Goal: Task Accomplishment & Management: Use online tool/utility

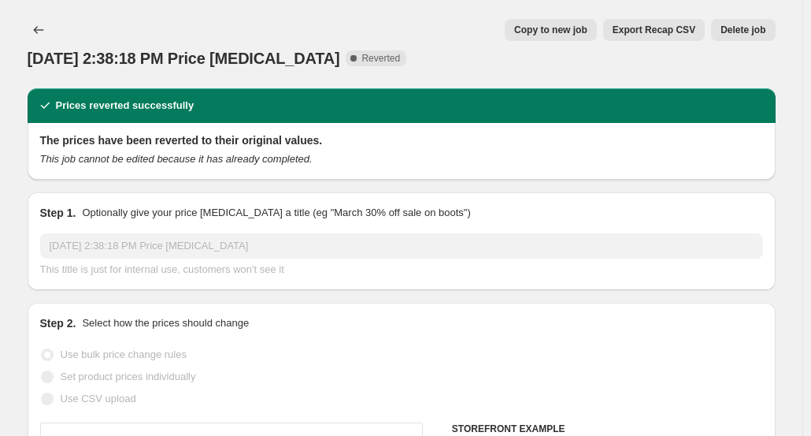
select select "percentage"
select select "tag"
click at [39, 32] on icon "Price change jobs" at bounding box center [39, 30] width 16 height 16
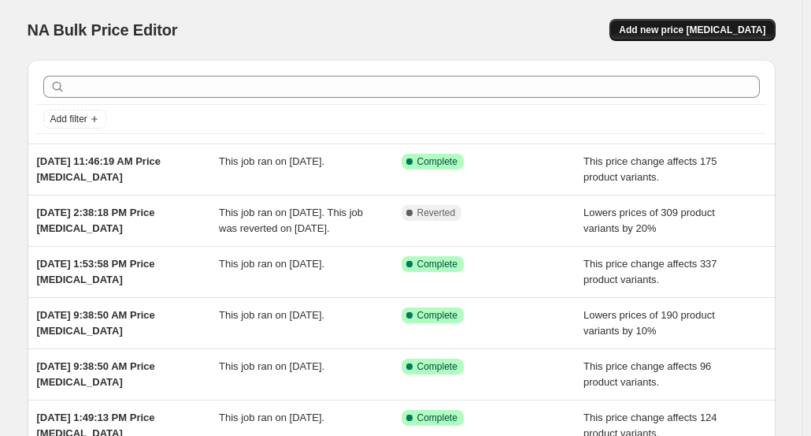
click at [721, 28] on span "Add new price [MEDICAL_DATA]" at bounding box center [692, 30] width 146 height 13
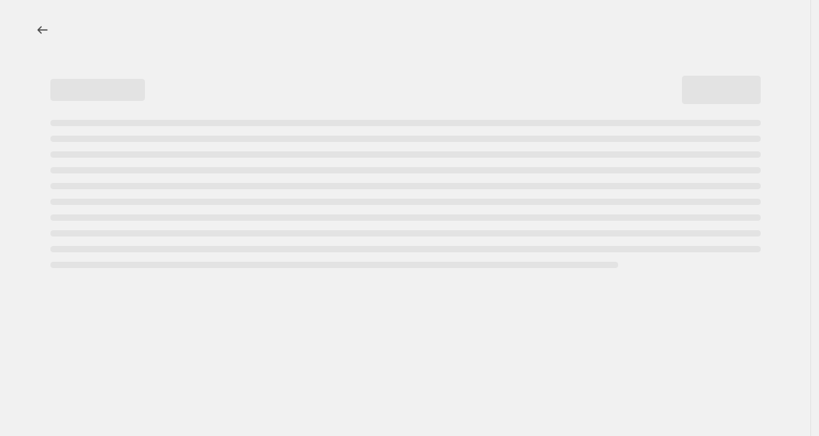
select select "percentage"
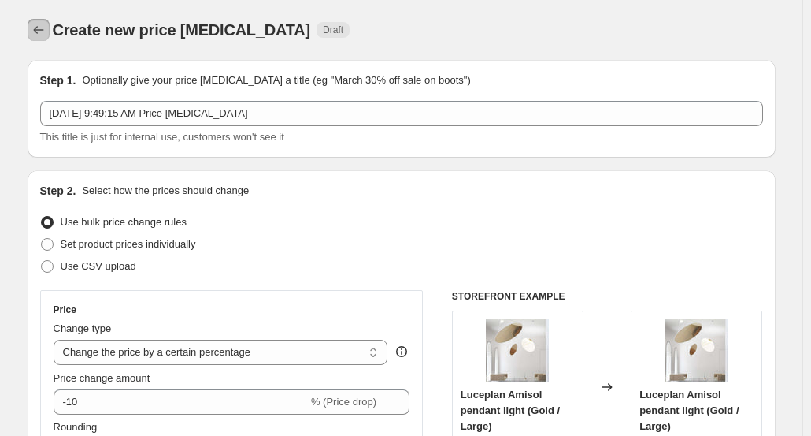
click at [44, 31] on icon "Price change jobs" at bounding box center [39, 30] width 16 height 16
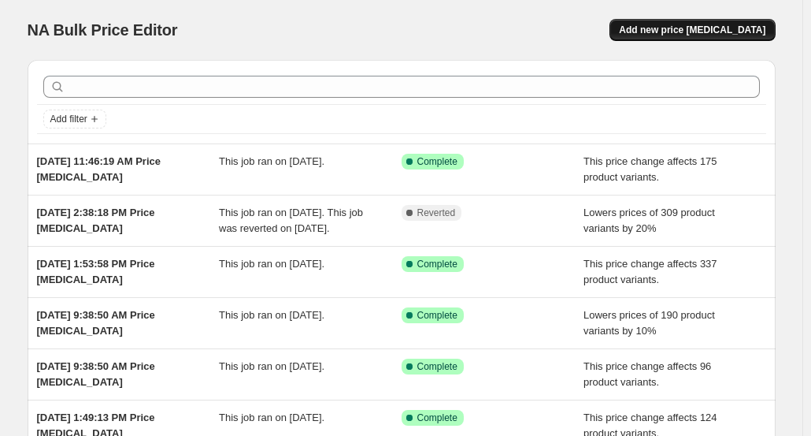
click at [688, 33] on span "Add new price [MEDICAL_DATA]" at bounding box center [692, 30] width 146 height 13
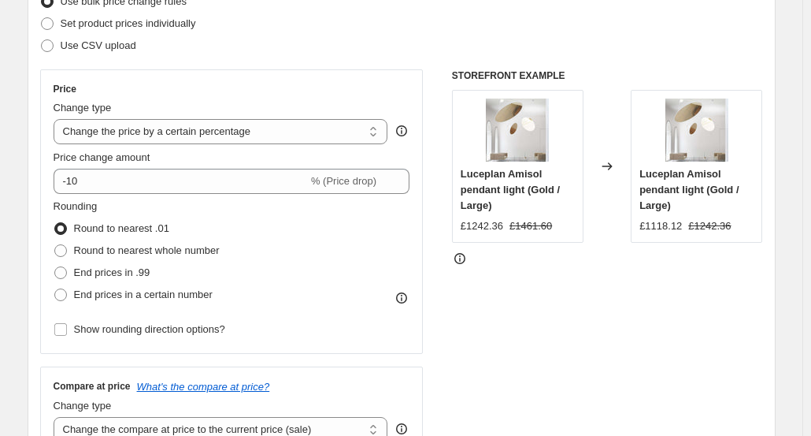
scroll to position [282, 0]
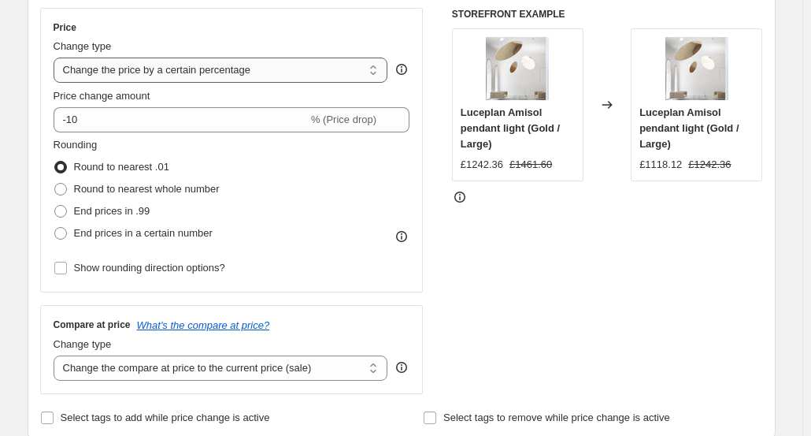
click at [372, 74] on select "Change the price to a certain amount Change the price by a certain amount Chang…" at bounding box center [221, 69] width 335 height 25
select select "ecap"
click at [57, 57] on select "Change the price to a certain amount Change the price by a certain amount Chang…" at bounding box center [221, 69] width 335 height 25
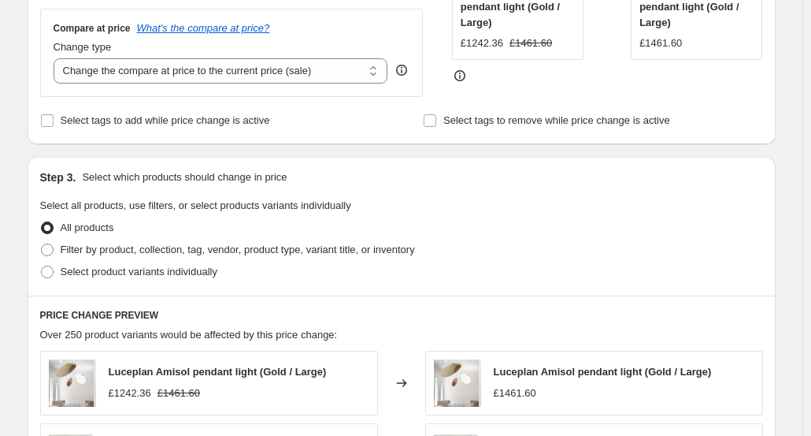
scroll to position [369, 0]
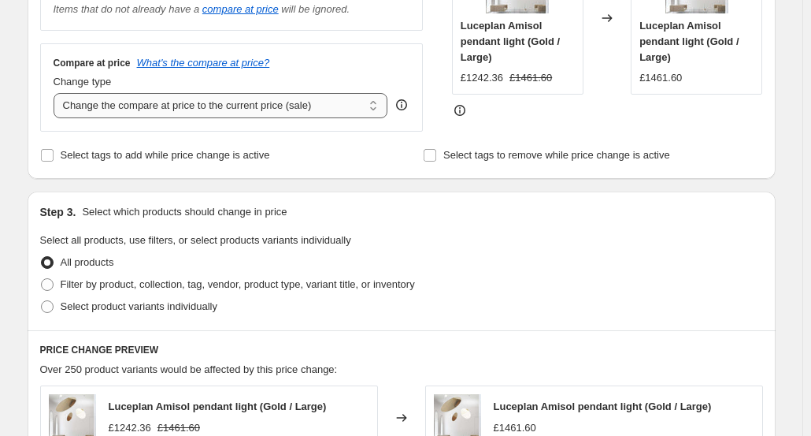
click at [376, 109] on select "Change the compare at price to the current price (sale) Change the compare at p…" at bounding box center [221, 105] width 335 height 25
select select "remove"
click at [57, 93] on select "Change the compare at price to the current price (sale) Change the compare at p…" at bounding box center [221, 105] width 335 height 25
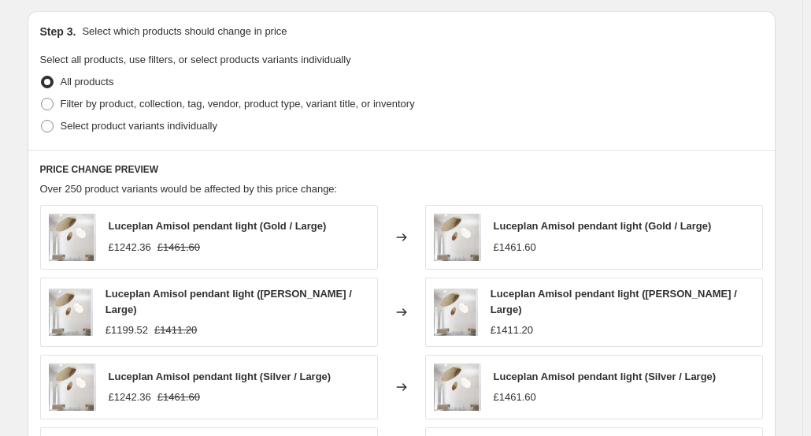
scroll to position [561, 0]
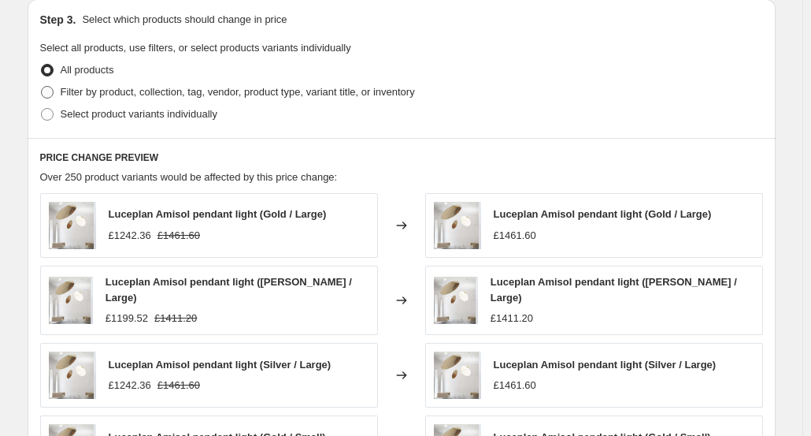
click at [54, 92] on span at bounding box center [47, 92] width 14 height 14
click at [42, 87] on input "Filter by product, collection, tag, vendor, product type, variant title, or inv…" at bounding box center [41, 86] width 1 height 1
radio input "true"
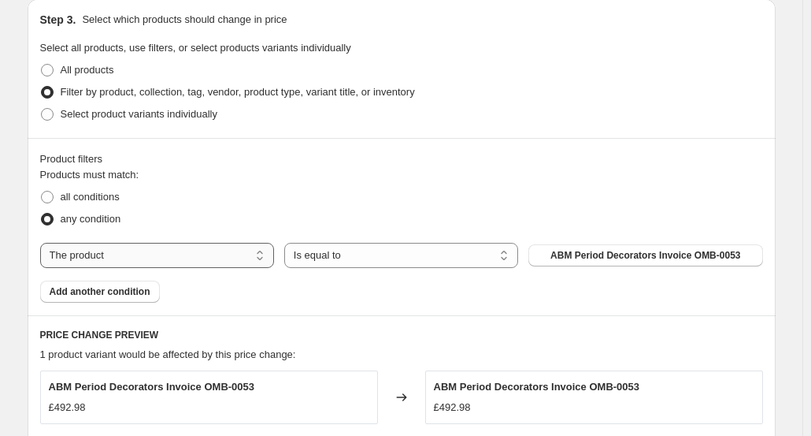
click at [252, 255] on select "The product The product's collection The product's tag The product's vendor The…" at bounding box center [157, 255] width 234 height 25
select select "tag"
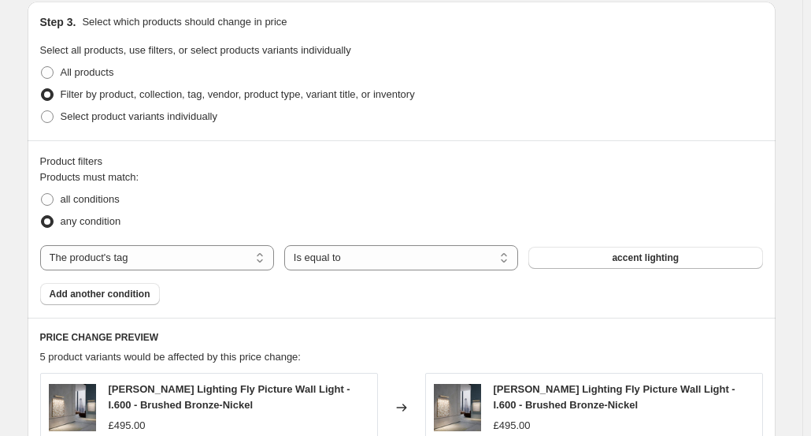
scroll to position [563, 0]
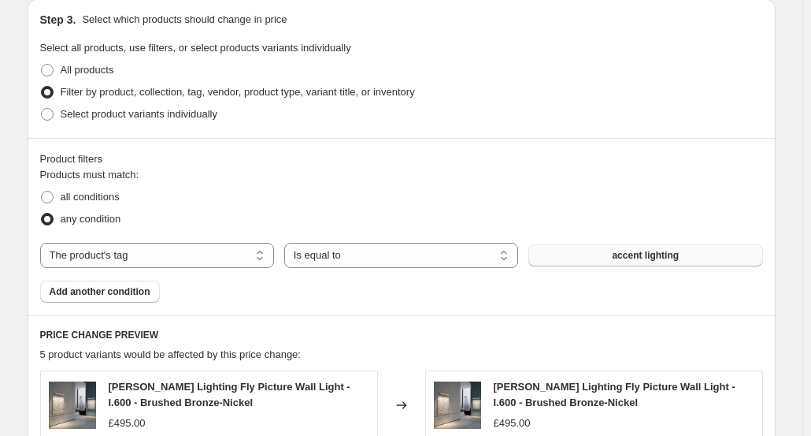
click at [643, 247] on button "accent lighting" at bounding box center [645, 255] width 234 height 22
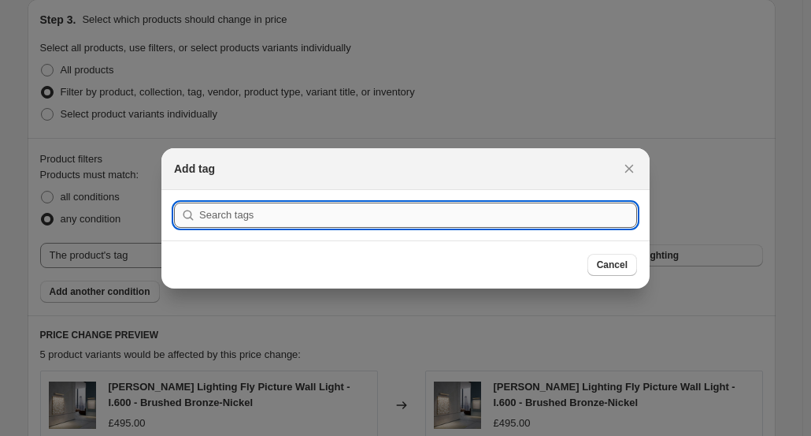
click at [326, 221] on input ":r99:" at bounding box center [418, 214] width 438 height 25
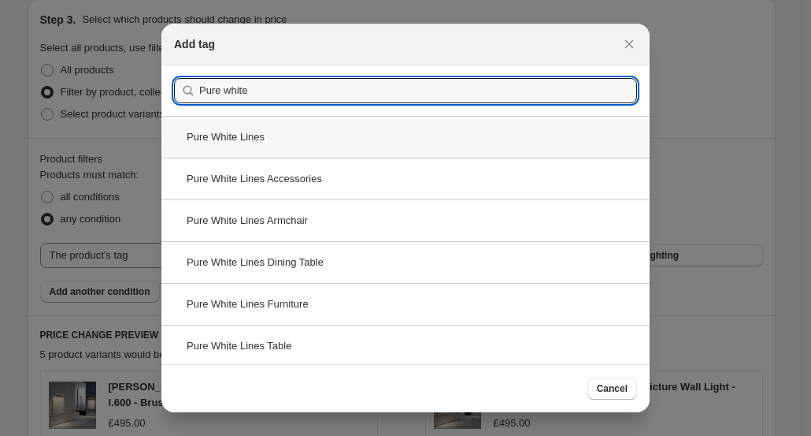
type input "Pure white"
click at [254, 136] on div "Pure White Lines" at bounding box center [405, 137] width 488 height 42
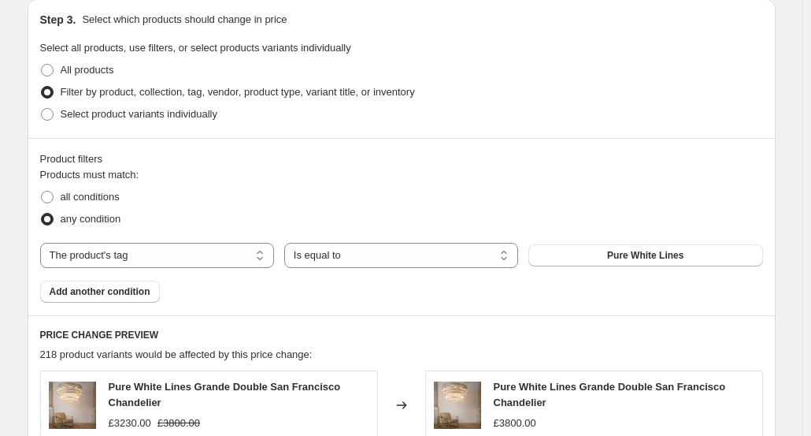
scroll to position [1157, 0]
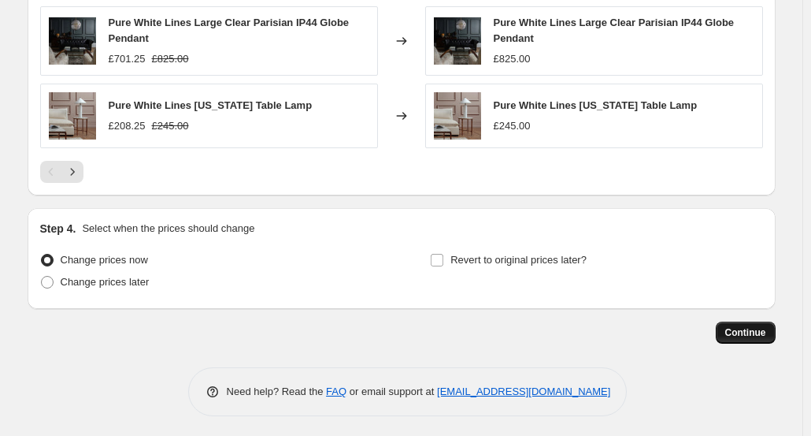
click at [747, 328] on span "Continue" at bounding box center [745, 332] width 41 height 13
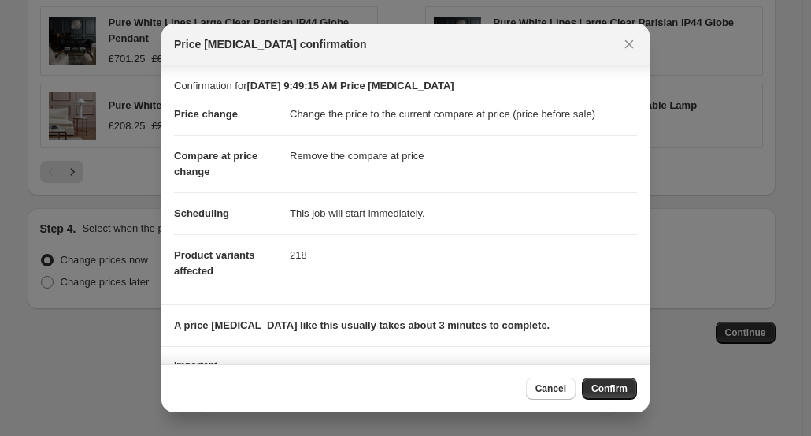
scroll to position [80, 0]
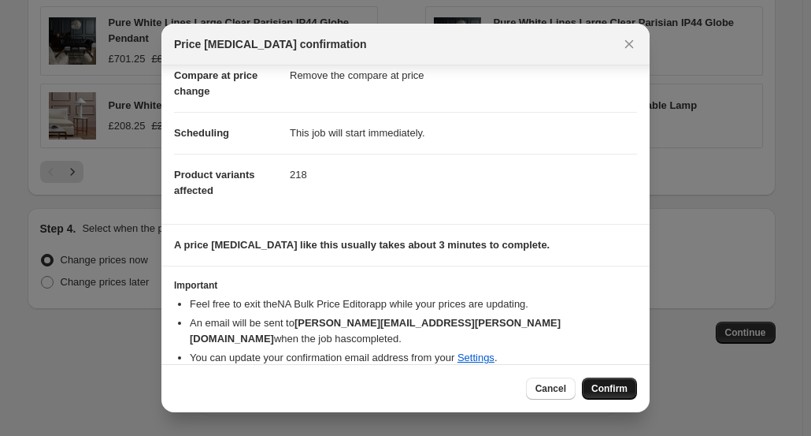
click at [605, 388] on span "Confirm" at bounding box center [609, 388] width 36 height 13
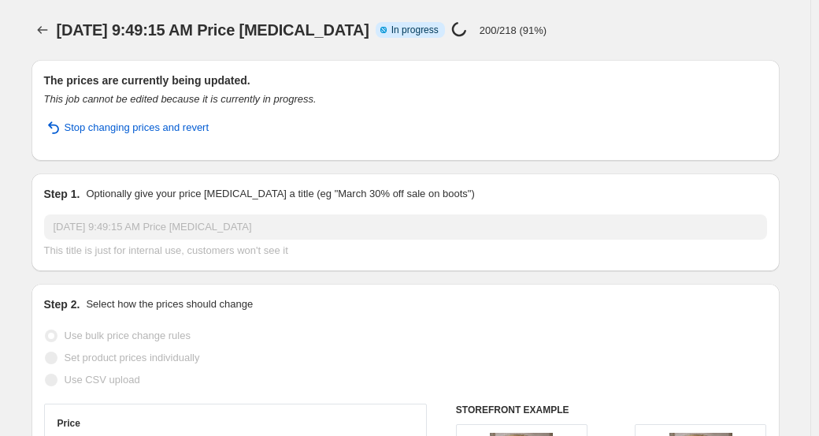
select select "ecap"
select select "remove"
select select "tag"
